Goal: Task Accomplishment & Management: Complete application form

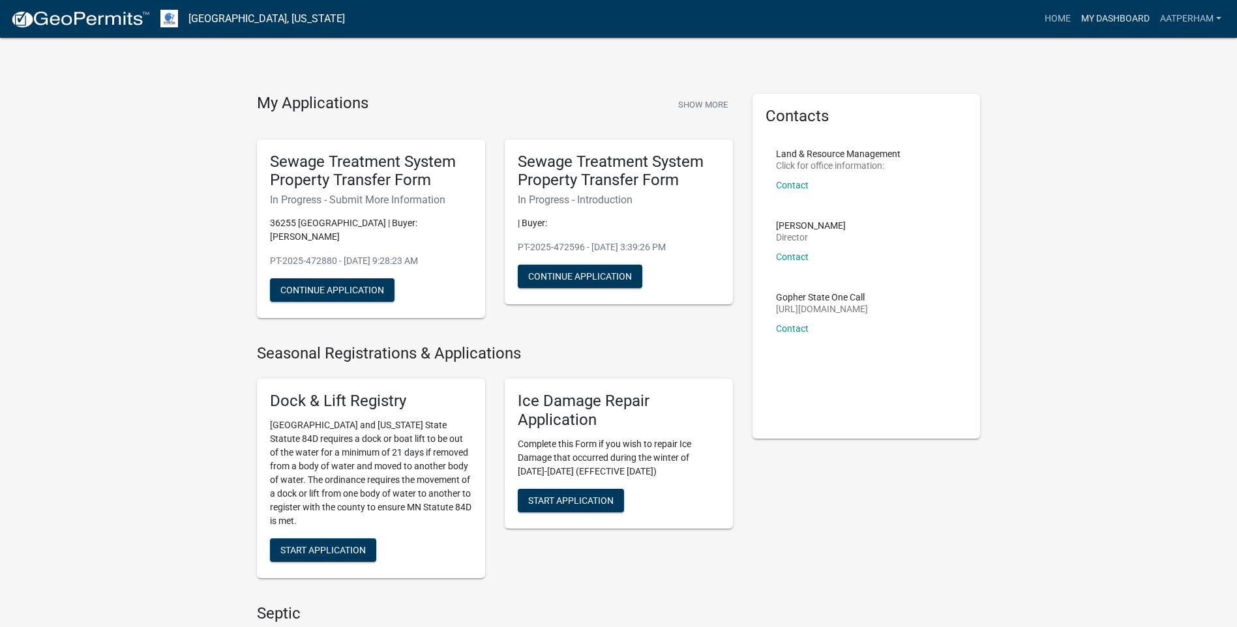
click at [1108, 10] on link "My Dashboard" at bounding box center [1115, 19] width 79 height 25
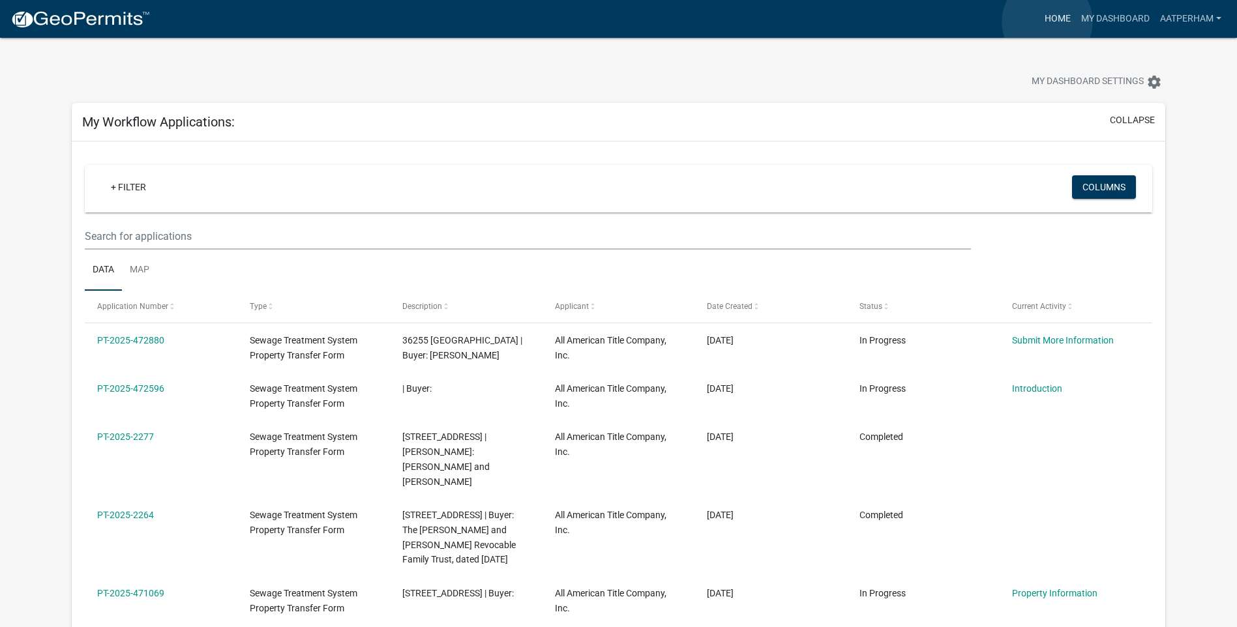
click at [1047, 22] on link "Home" at bounding box center [1057, 19] width 37 height 25
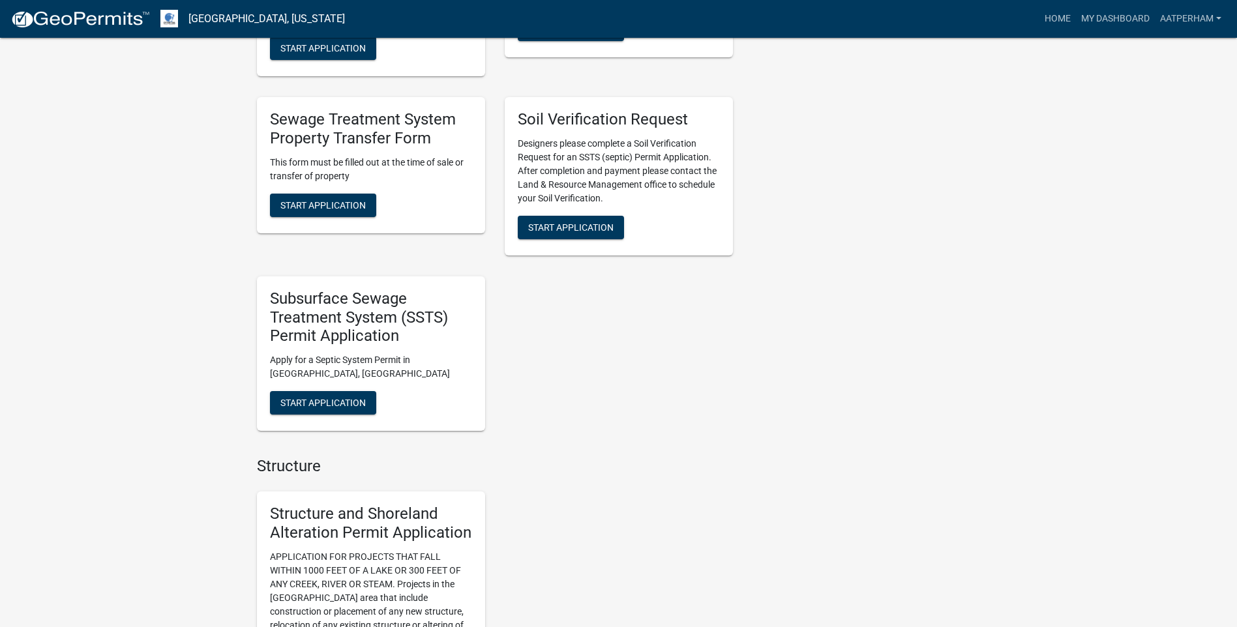
scroll to position [782, 0]
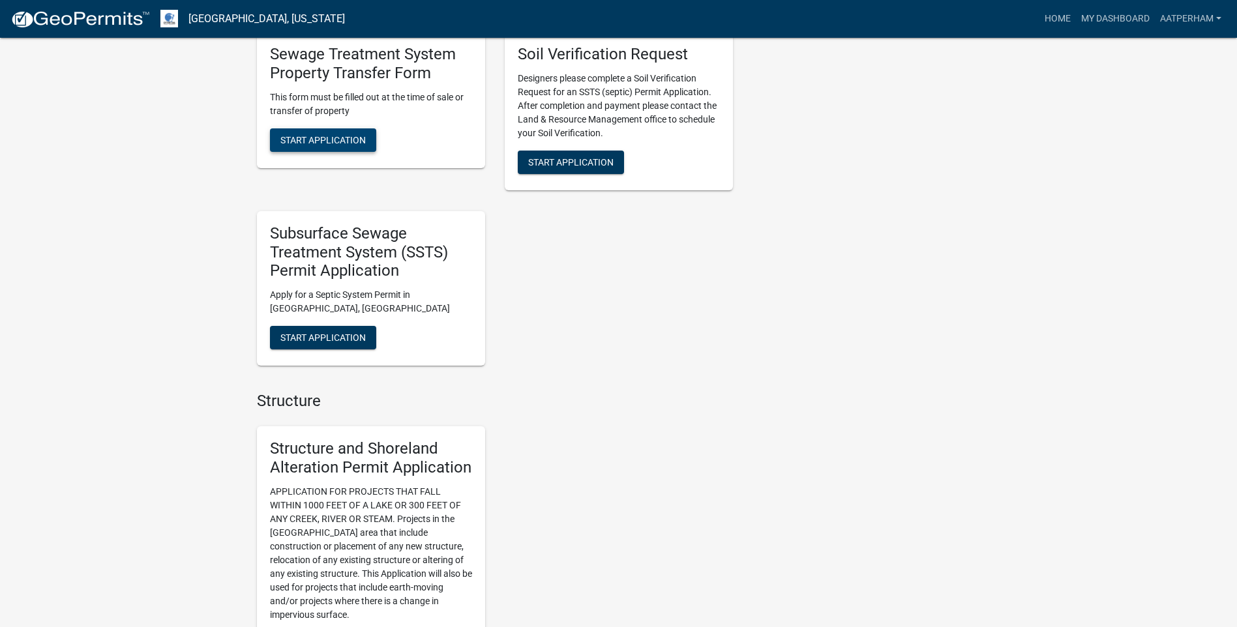
click at [363, 135] on span "Start Application" at bounding box center [322, 139] width 85 height 10
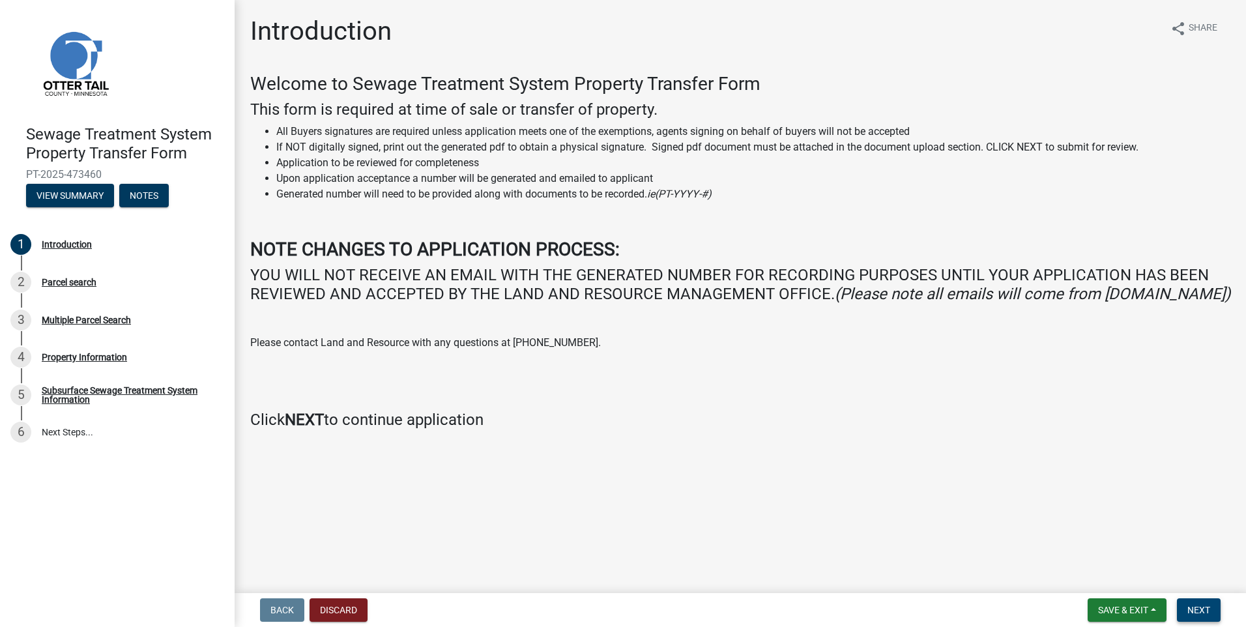
click at [1207, 602] on button "Next" at bounding box center [1199, 609] width 44 height 23
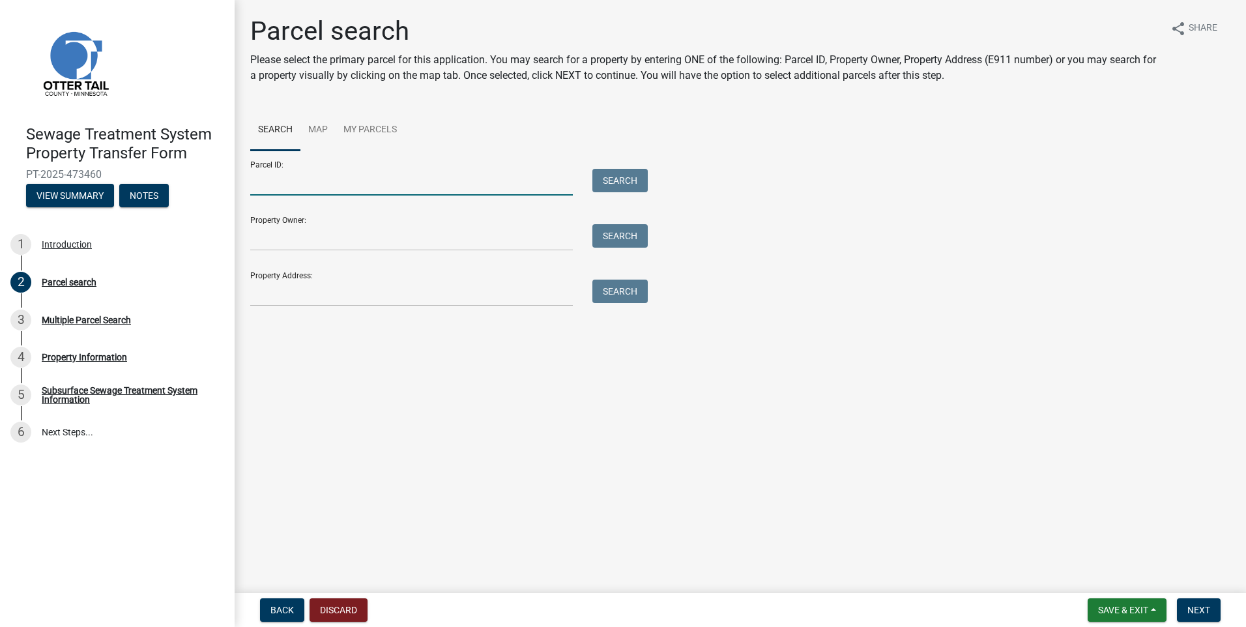
click at [287, 183] on input "Parcel ID:" at bounding box center [411, 182] width 323 height 27
type input "20000991007000"
click at [625, 168] on div "Parcel ID: 20000991007000 Search" at bounding box center [445, 173] width 391 height 45
click at [623, 179] on button "Search" at bounding box center [620, 180] width 55 height 23
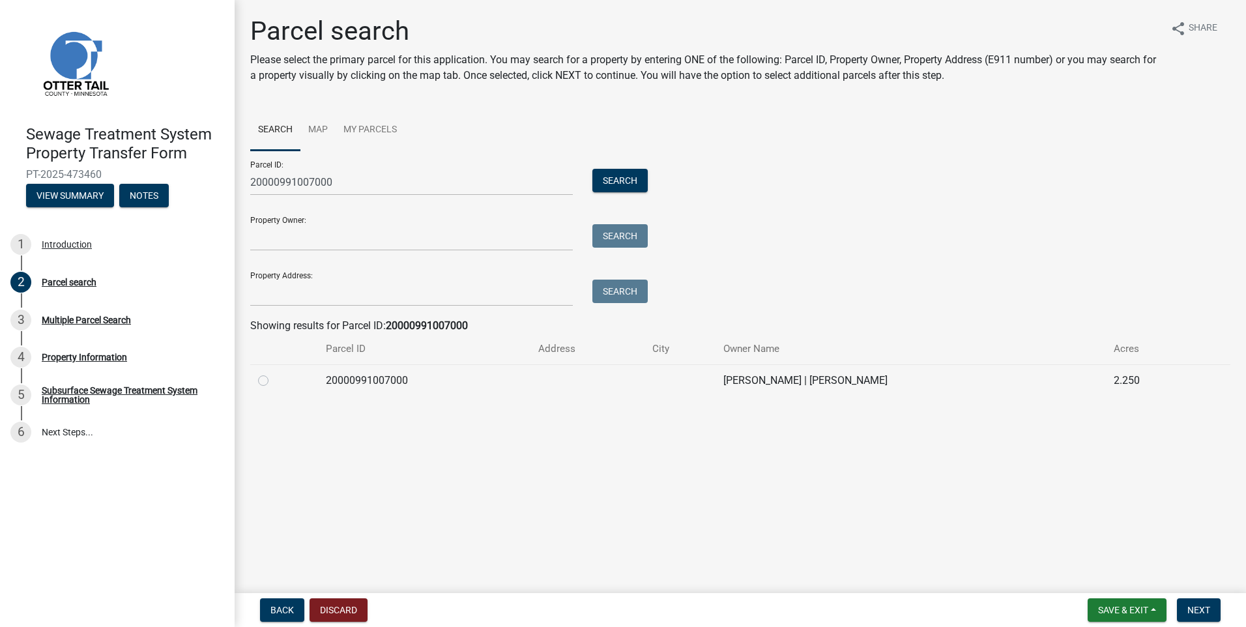
click at [274, 373] on label at bounding box center [274, 373] width 0 height 0
click at [274, 381] on input "radio" at bounding box center [278, 377] width 8 height 8
radio input "true"
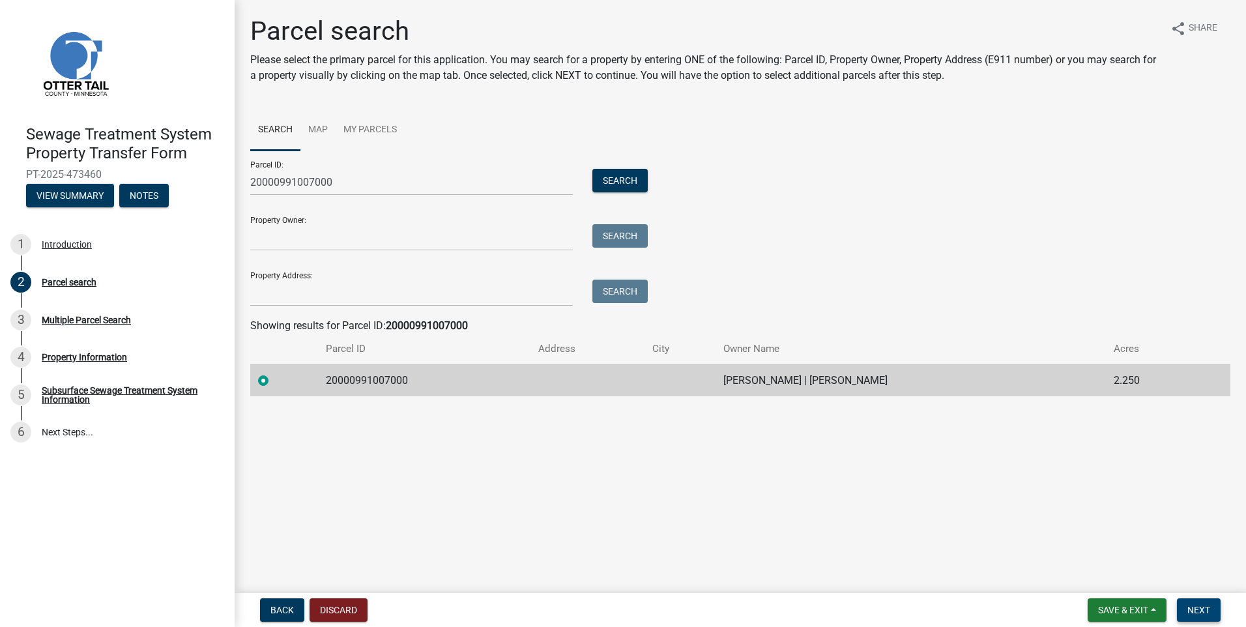
click at [1205, 611] on span "Next" at bounding box center [1199, 610] width 23 height 10
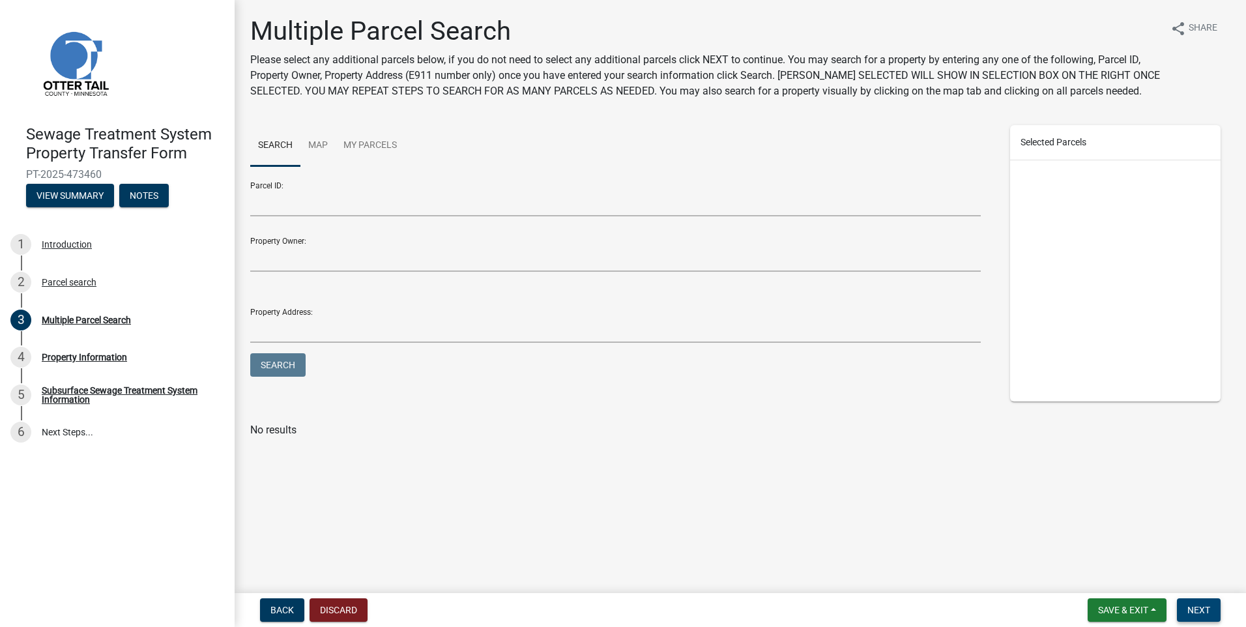
click at [1188, 605] on span "Next" at bounding box center [1199, 610] width 23 height 10
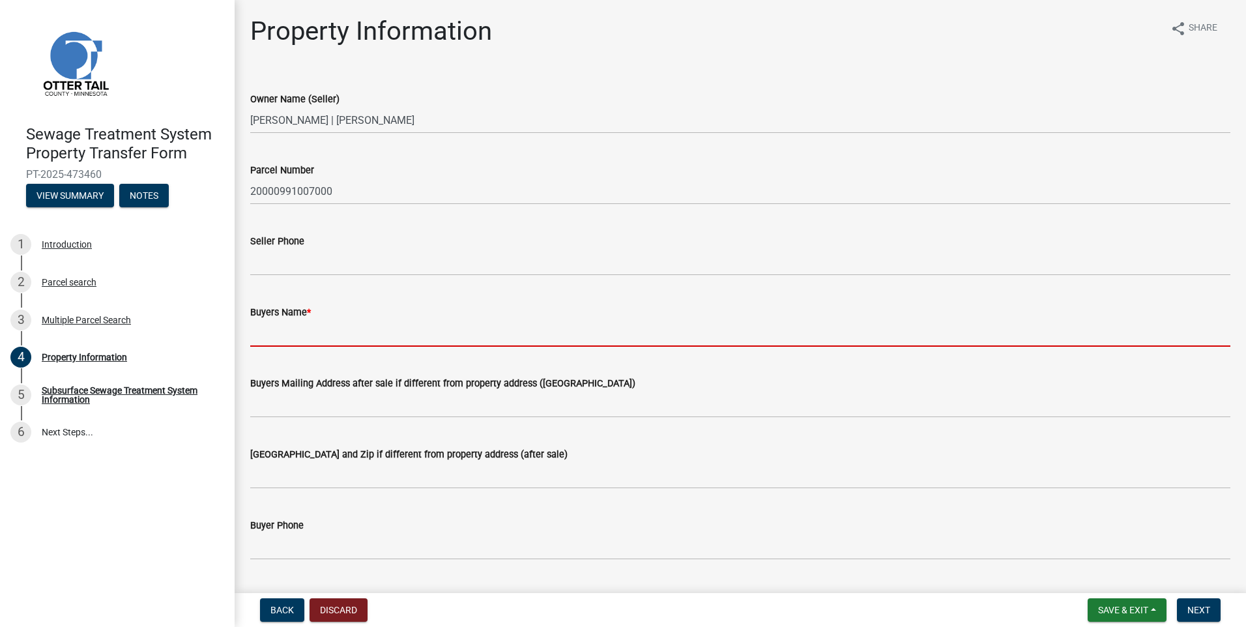
click at [282, 334] on input "Buyers Name *" at bounding box center [740, 333] width 980 height 27
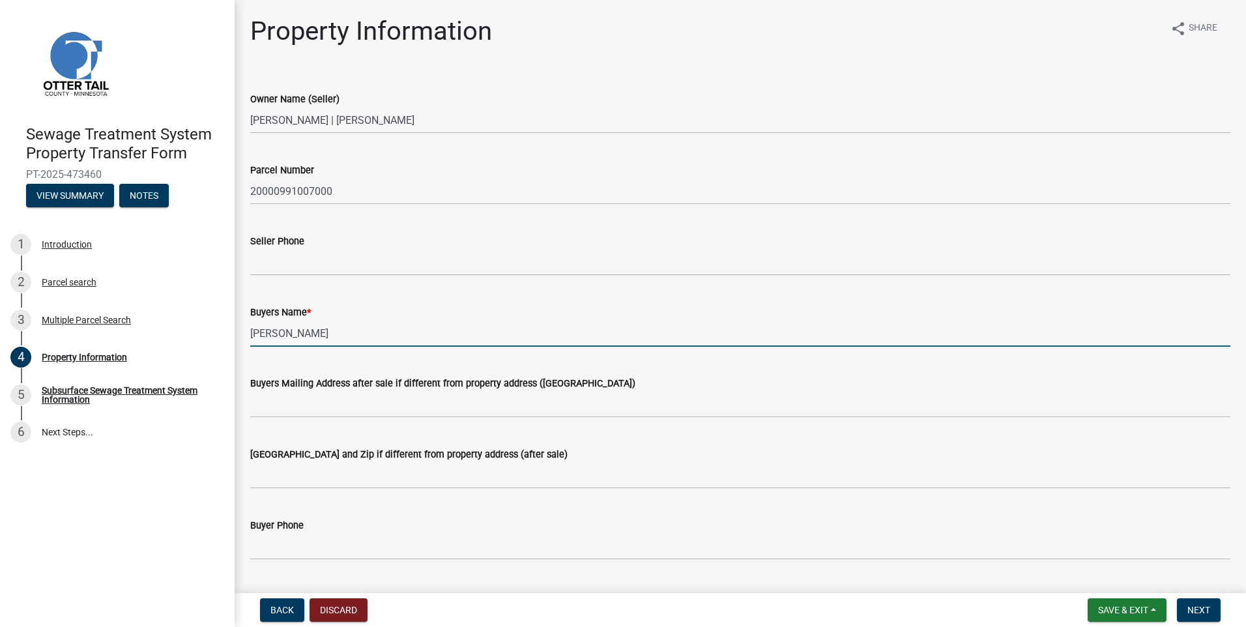
type input "[PERSON_NAME]"
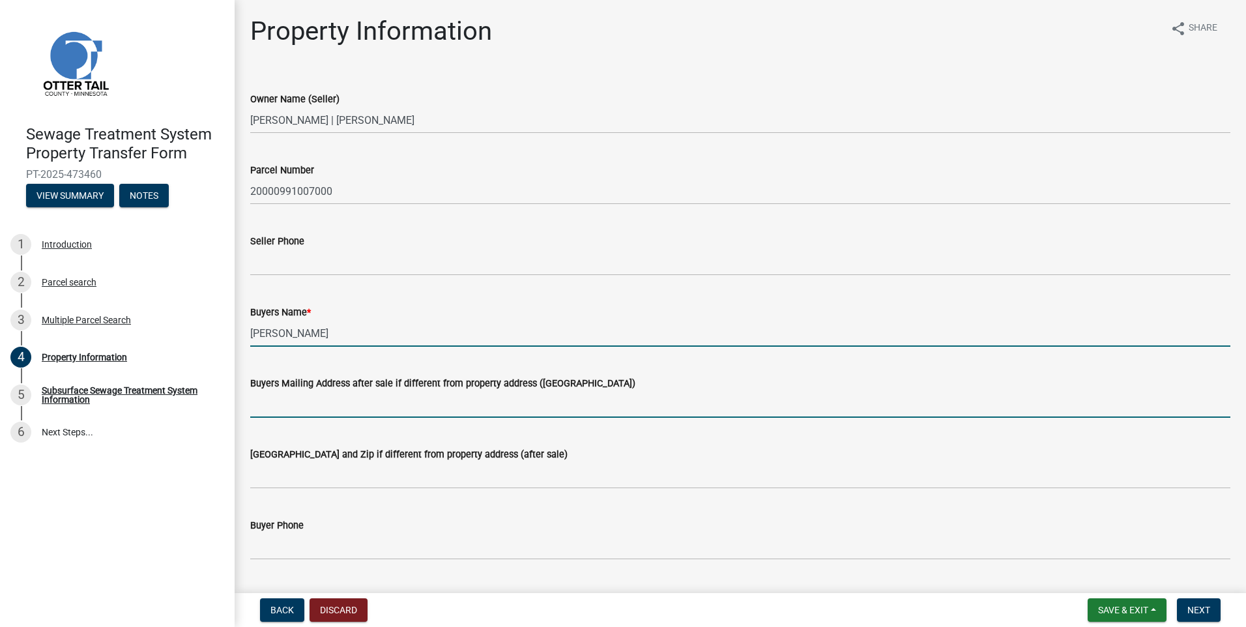
click at [273, 417] on input "Buyers Mailing Address after sale if different from property address ([GEOGRAPH…" at bounding box center [740, 404] width 980 height 27
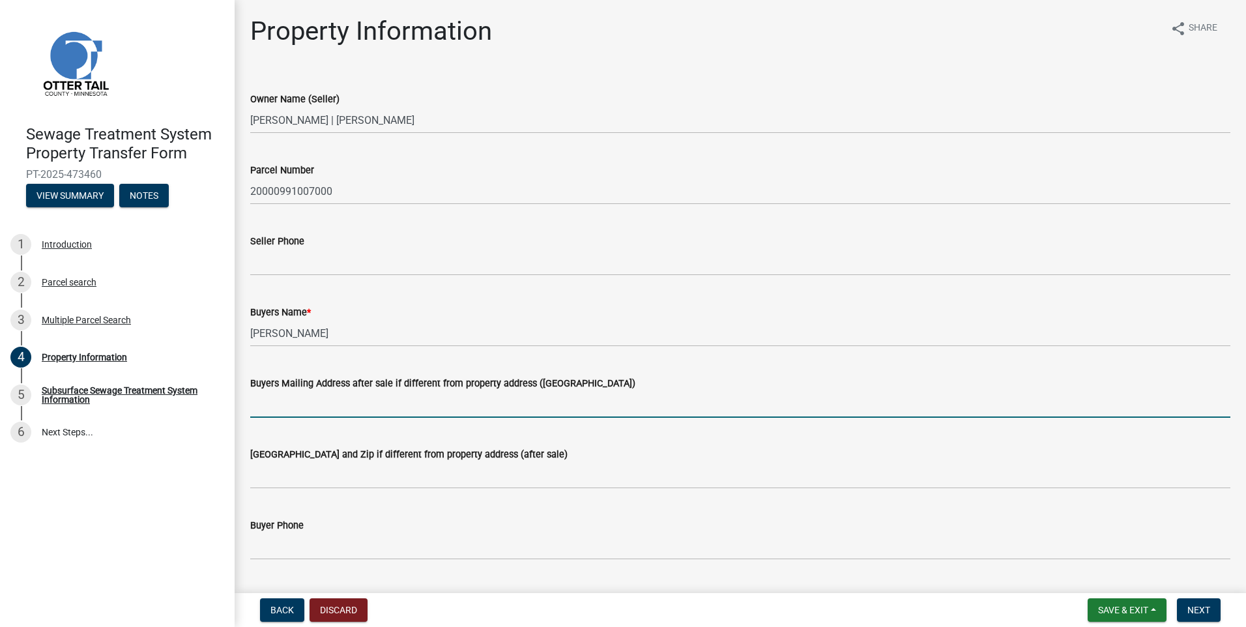
click at [751, 405] on input "Buyers Mailing Address after sale if different from property address ([GEOGRAPH…" at bounding box center [740, 404] width 980 height 27
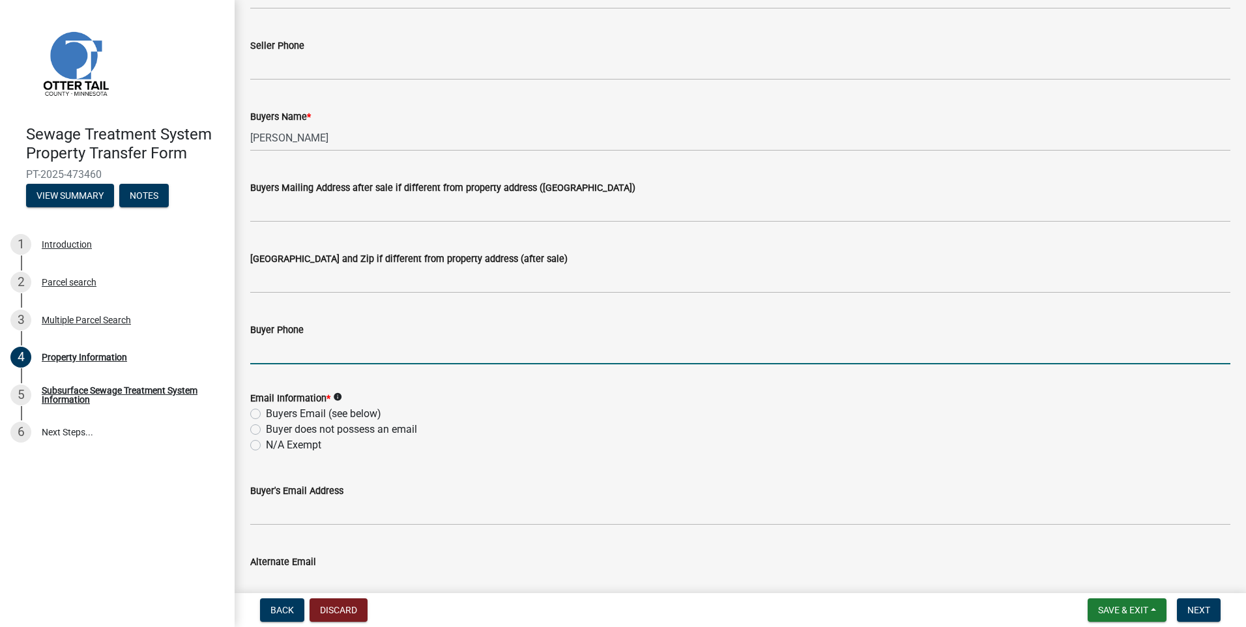
click at [269, 349] on input "Buyer Phone" at bounding box center [740, 351] width 980 height 27
type input "[PHONE_NUMBER]"
click at [266, 413] on label "Buyers Email (see below)" at bounding box center [323, 414] width 115 height 16
click at [266, 413] on input "Buyers Email (see below)" at bounding box center [270, 410] width 8 height 8
radio input "true"
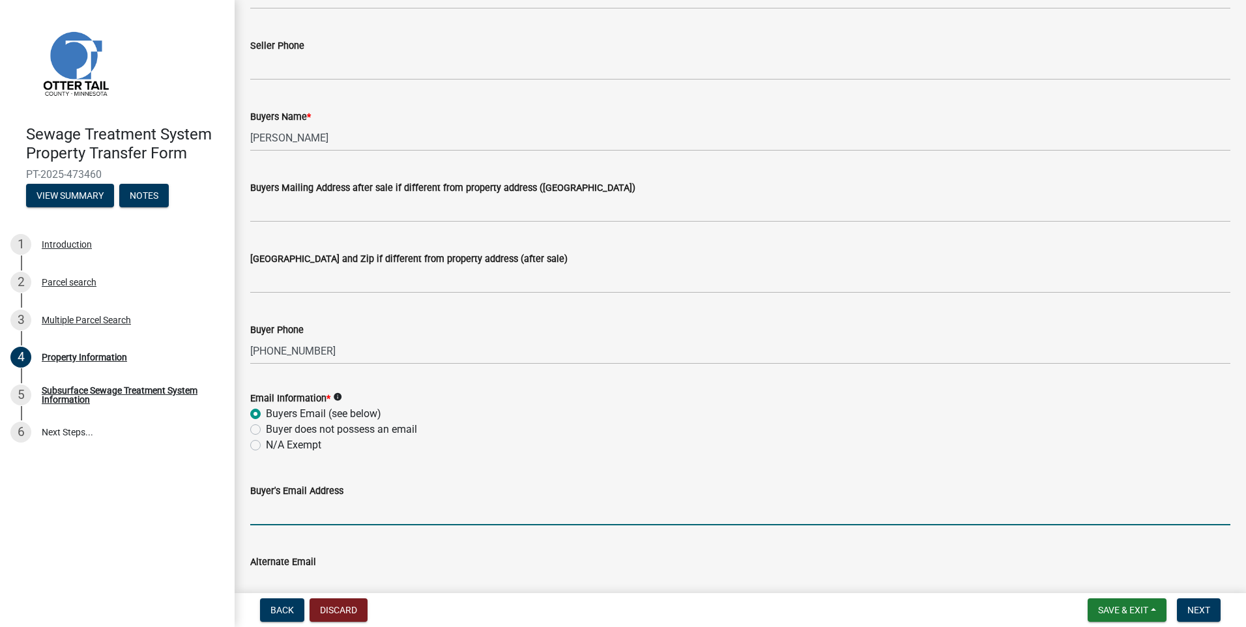
click at [288, 513] on input "Buyer's Email Address" at bounding box center [740, 512] width 980 height 27
click at [306, 512] on input "Buyer's Email Address" at bounding box center [740, 512] width 980 height 27
type input "[EMAIL_ADDRESS][DOMAIN_NAME]"
click at [1196, 617] on button "Next" at bounding box center [1199, 609] width 44 height 23
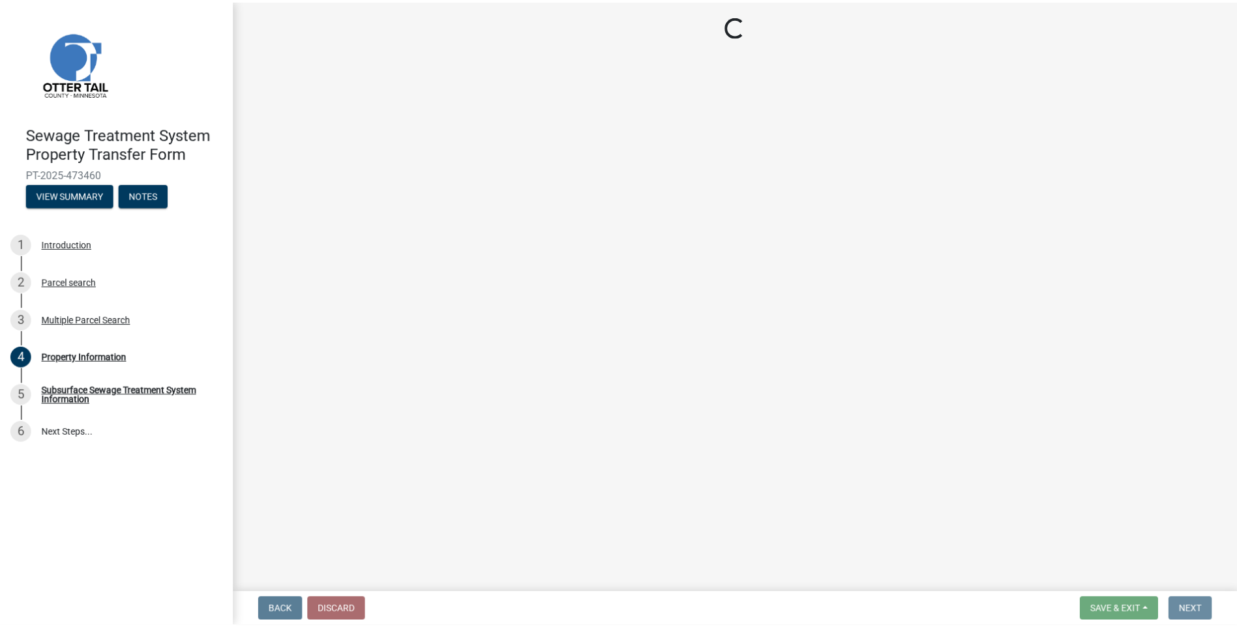
scroll to position [0, 0]
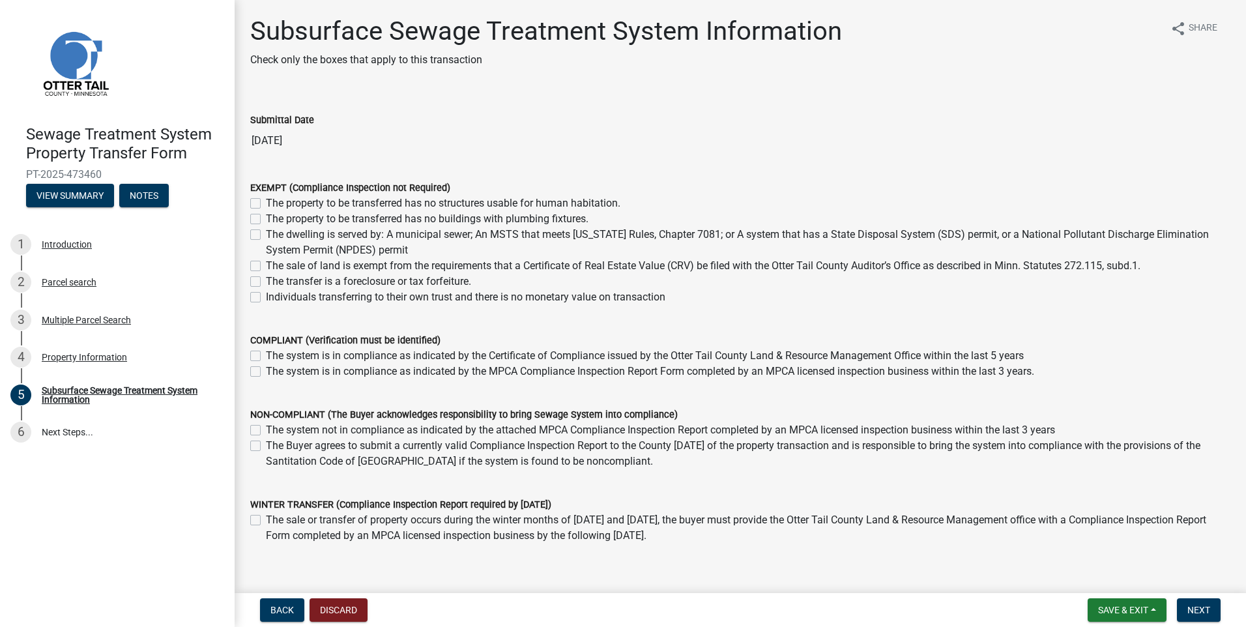
click at [266, 203] on label "The property to be transferred has no structures usable for human habitation." at bounding box center [443, 204] width 355 height 16
click at [266, 203] on input "The property to be transferred has no structures usable for human habitation." at bounding box center [270, 200] width 8 height 8
checkbox input "true"
checkbox input "false"
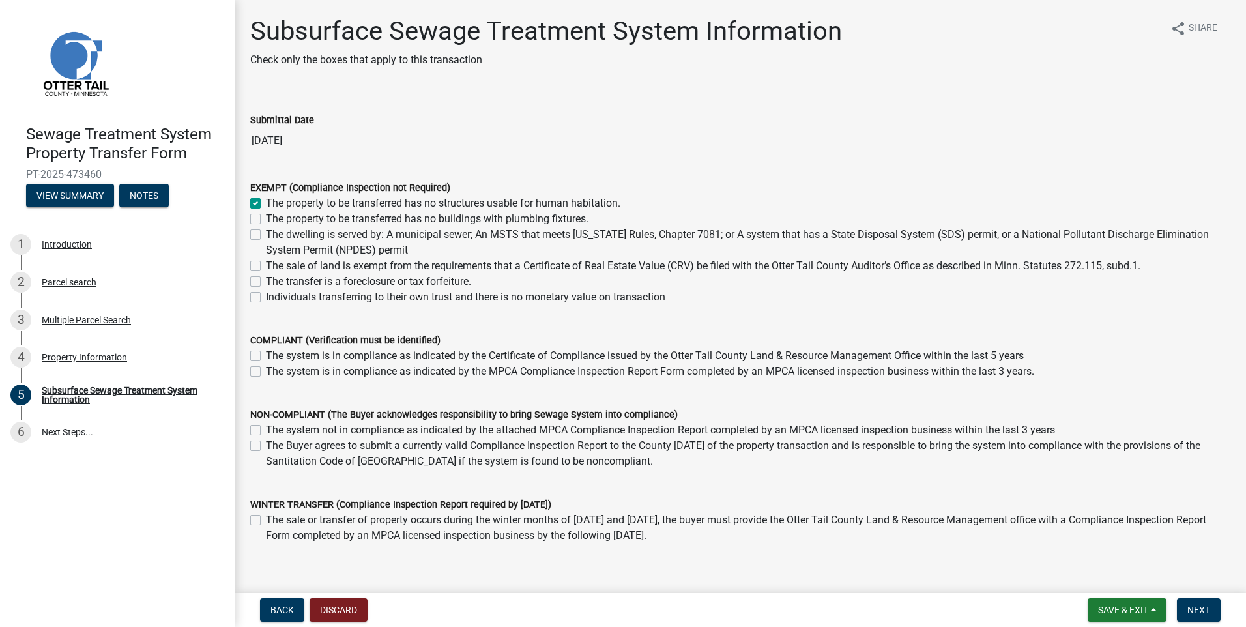
checkbox input "false"
click at [266, 217] on label "The property to be transferred has no buildings with plumbing fixtures." at bounding box center [427, 219] width 323 height 16
click at [266, 217] on input "The property to be transferred has no buildings with plumbing fixtures." at bounding box center [270, 215] width 8 height 8
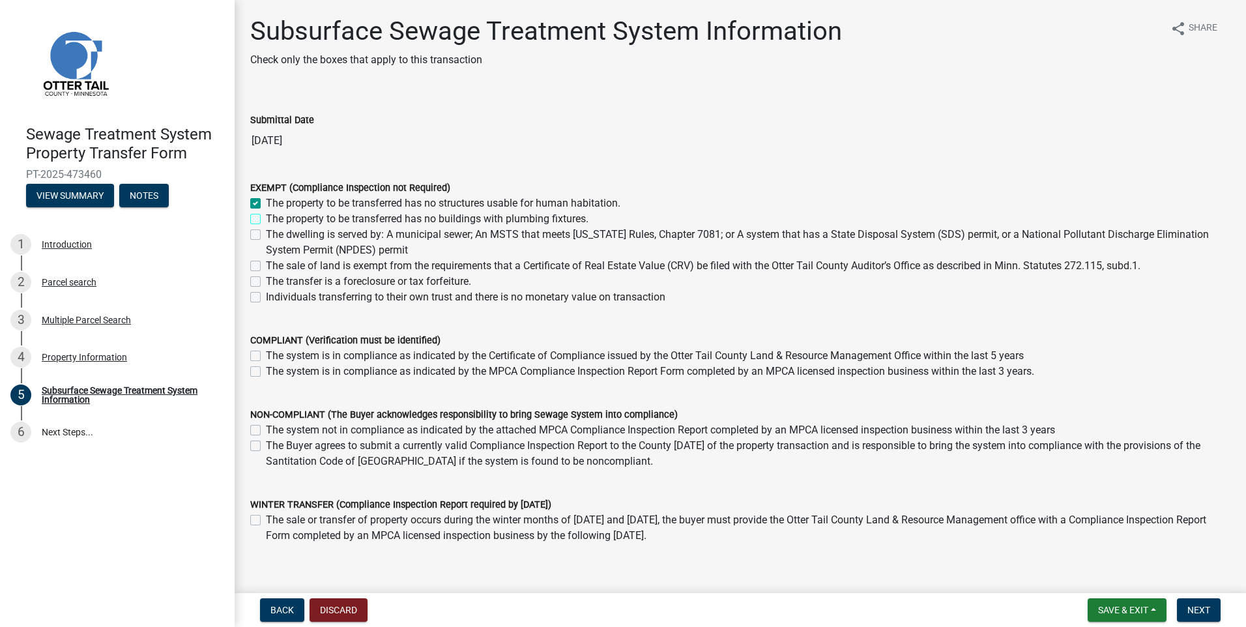
checkbox input "true"
checkbox input "false"
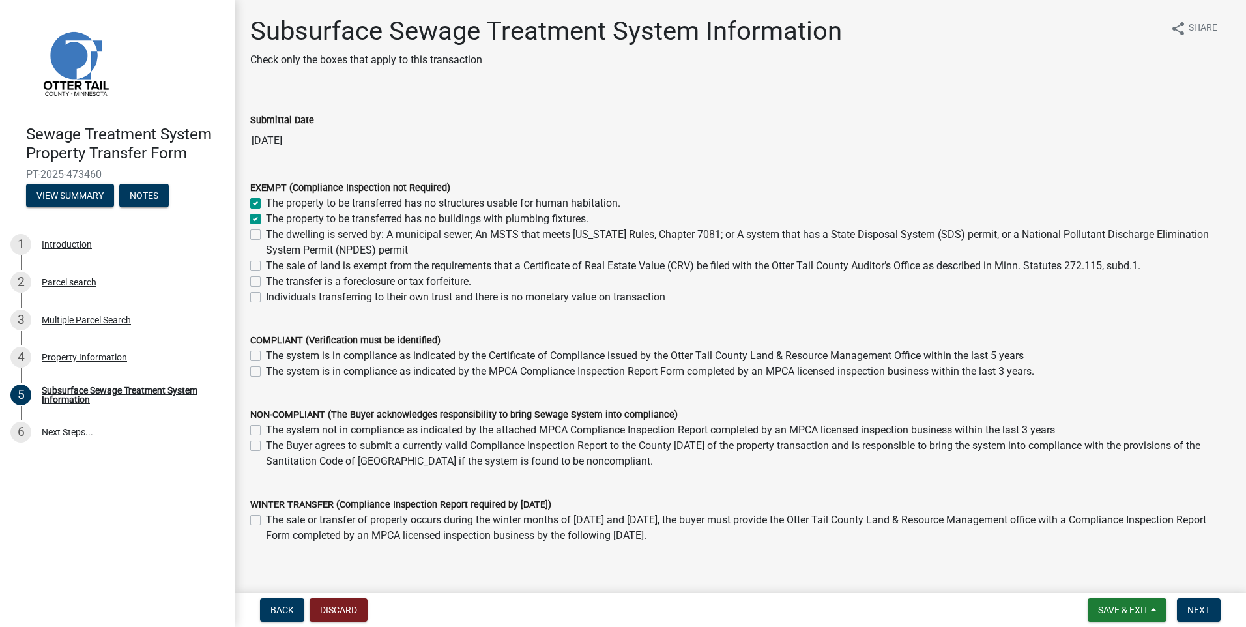
checkbox input "false"
click at [266, 203] on label "The property to be transferred has no structures usable for human habitation." at bounding box center [443, 204] width 355 height 16
click at [266, 203] on input "The property to be transferred has no structures usable for human habitation." at bounding box center [270, 200] width 8 height 8
checkbox input "false"
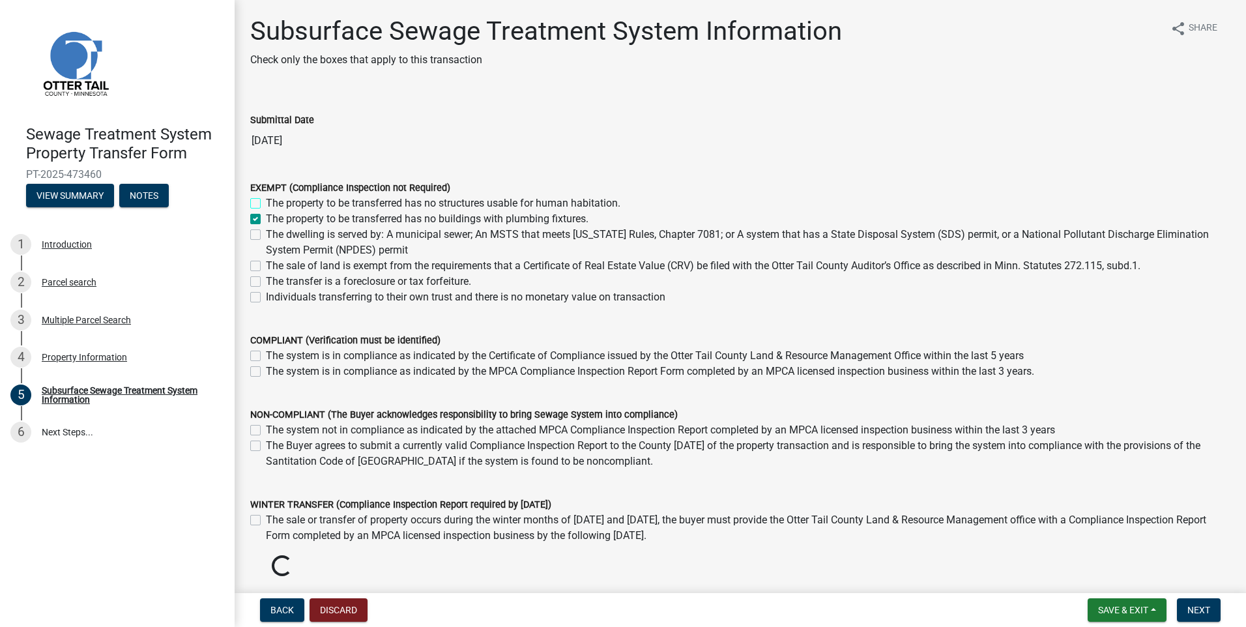
checkbox input "true"
checkbox input "false"
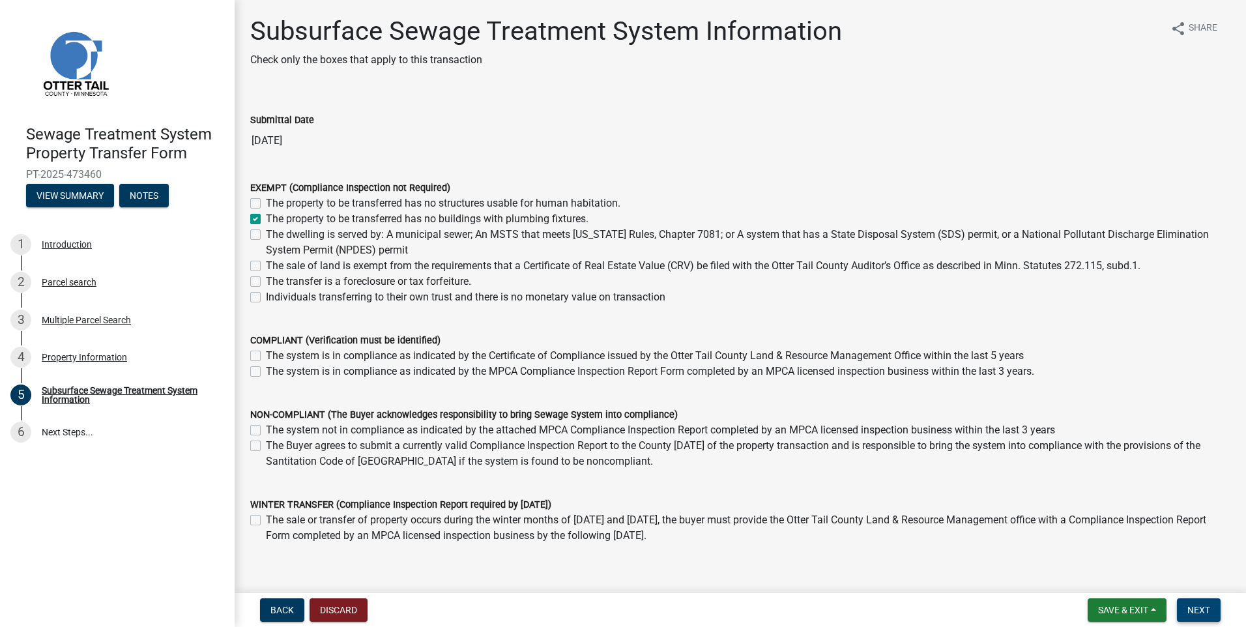
click at [1201, 608] on span "Next" at bounding box center [1199, 610] width 23 height 10
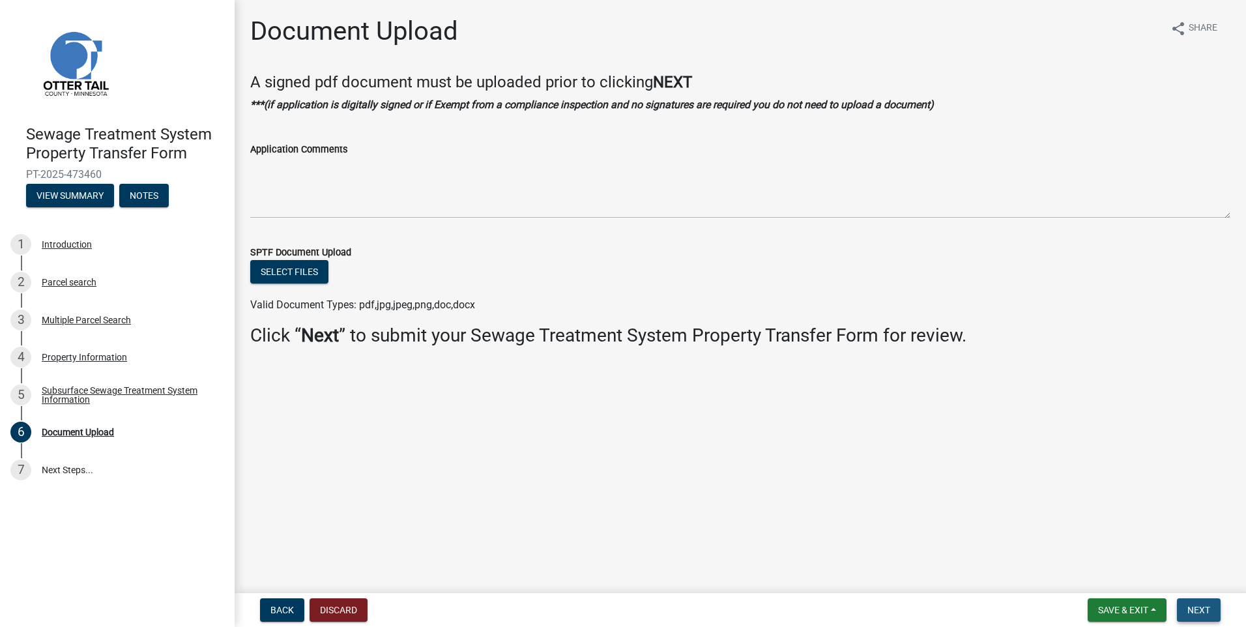
click at [1210, 603] on button "Next" at bounding box center [1199, 609] width 44 height 23
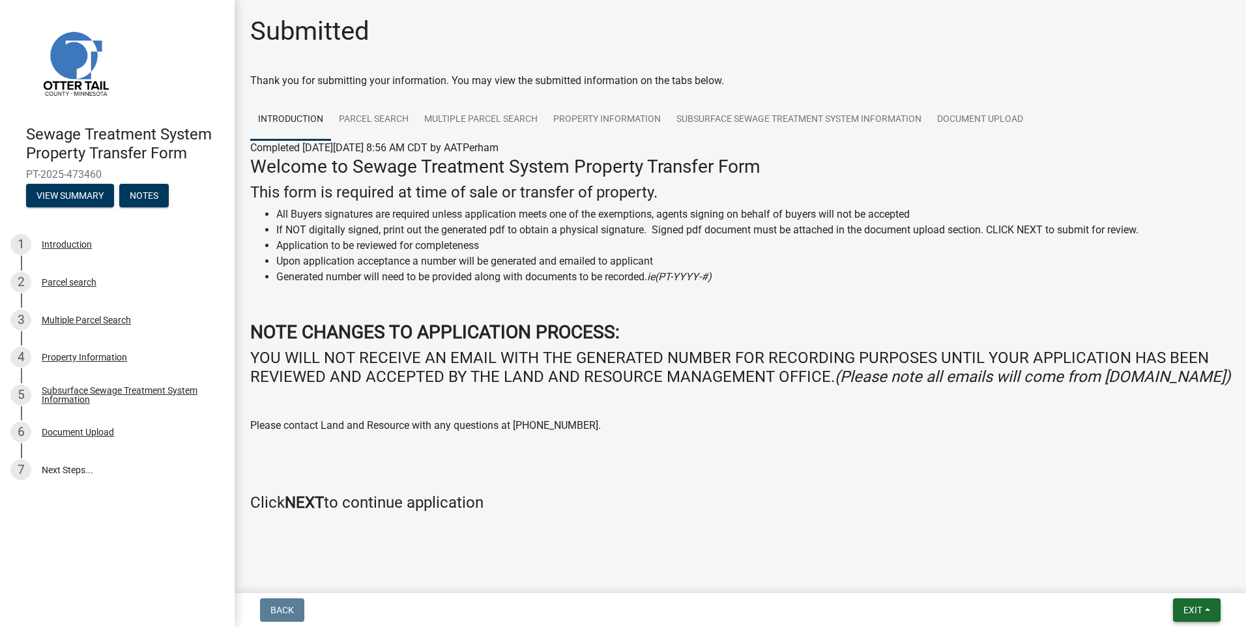
click at [1209, 606] on button "Exit" at bounding box center [1197, 609] width 48 height 23
click at [1188, 586] on button "Save & Exit" at bounding box center [1169, 576] width 104 height 31
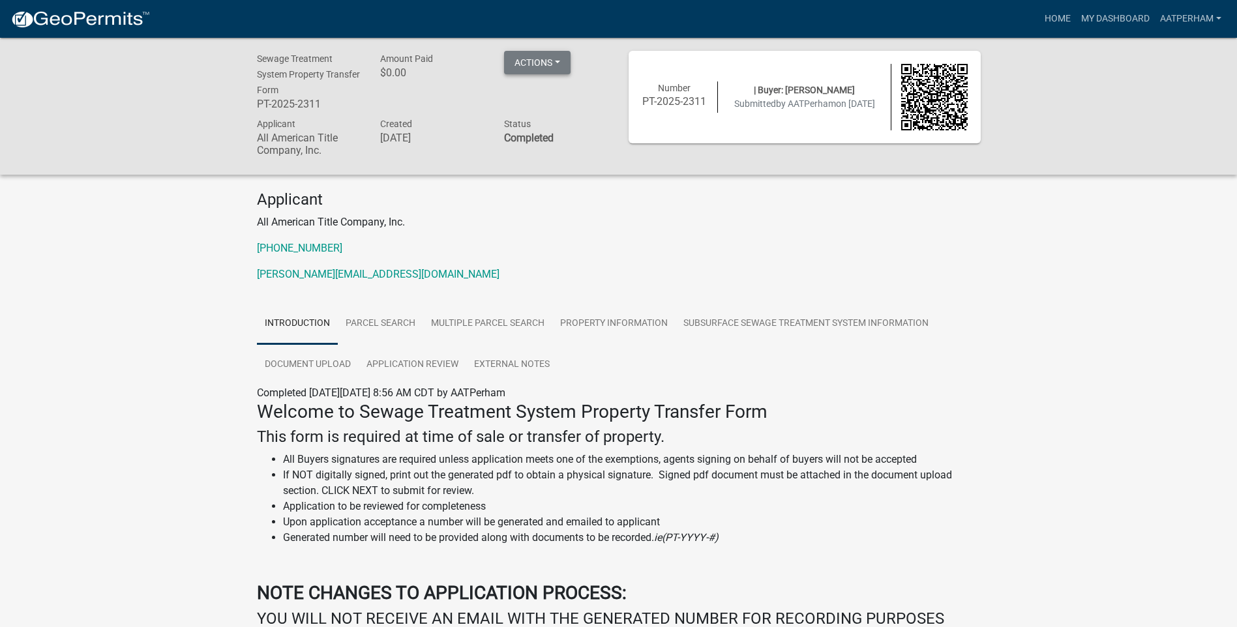
click at [550, 72] on button "Actions" at bounding box center [537, 62] width 66 height 23
click at [552, 100] on link "Printer Friendly" at bounding box center [556, 96] width 104 height 31
